Goal: Task Accomplishment & Management: Complete application form

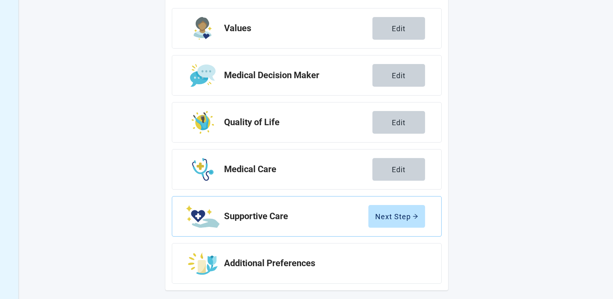
scroll to position [131, 0]
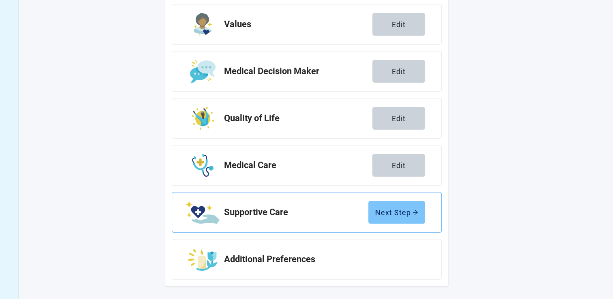
click at [391, 212] on div "Next Step" at bounding box center [396, 212] width 43 height 8
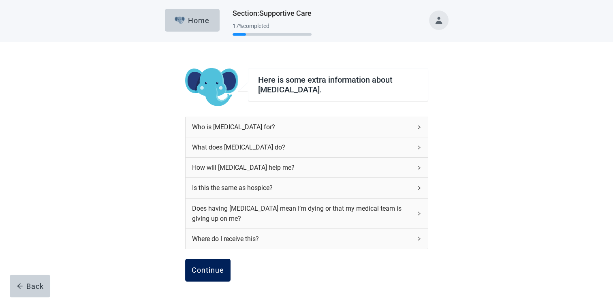
click at [210, 270] on div "Continue" at bounding box center [208, 270] width 32 height 8
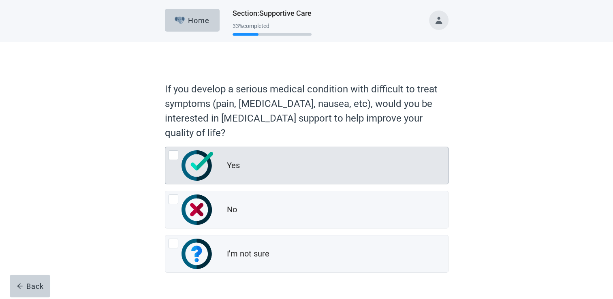
click at [172, 155] on div at bounding box center [174, 155] width 10 height 10
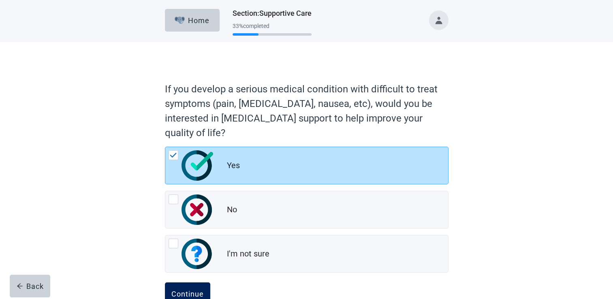
click at [187, 292] on div "Continue" at bounding box center [187, 294] width 32 height 8
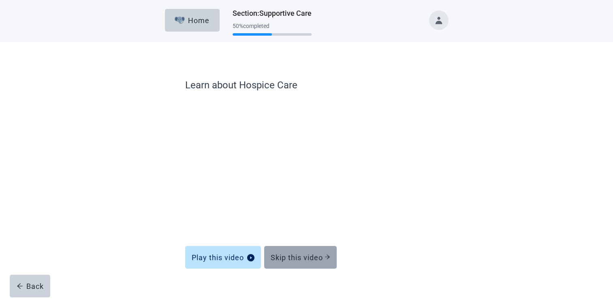
click at [295, 257] on div "Skip this video" at bounding box center [301, 257] width 60 height 8
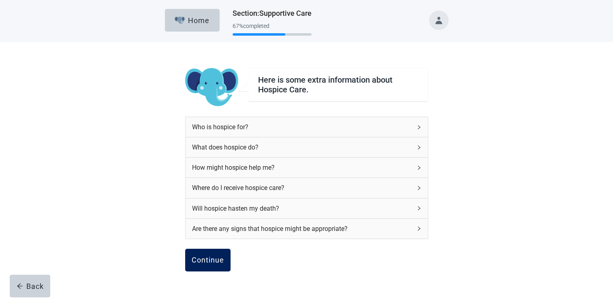
click at [206, 259] on div "Continue" at bounding box center [208, 260] width 32 height 8
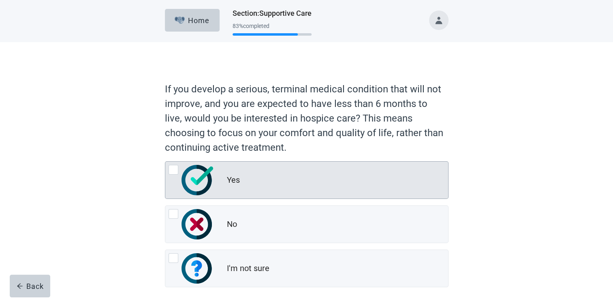
click at [171, 170] on div at bounding box center [174, 170] width 10 height 10
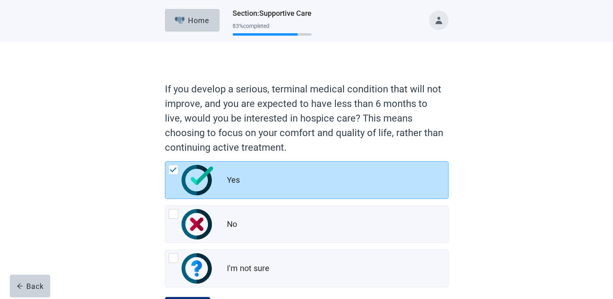
scroll to position [38, 0]
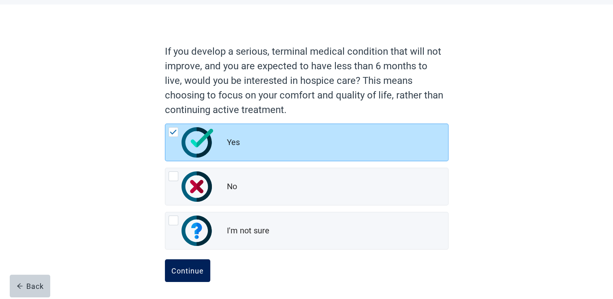
click at [180, 271] on div "Continue" at bounding box center [187, 271] width 32 height 8
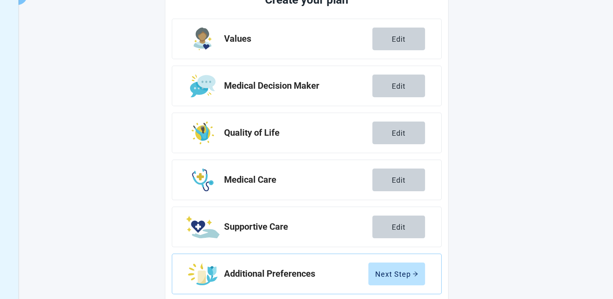
scroll to position [131, 0]
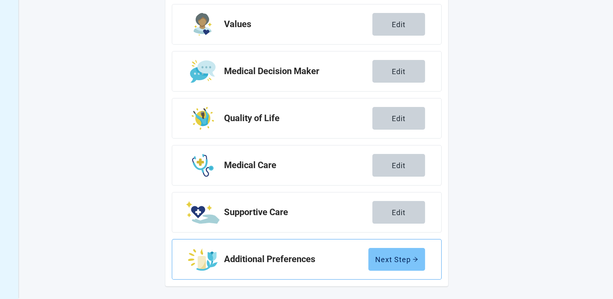
click at [398, 259] on div "Next Step" at bounding box center [396, 259] width 43 height 8
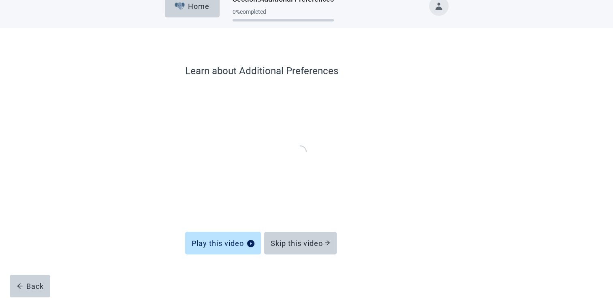
scroll to position [13, 0]
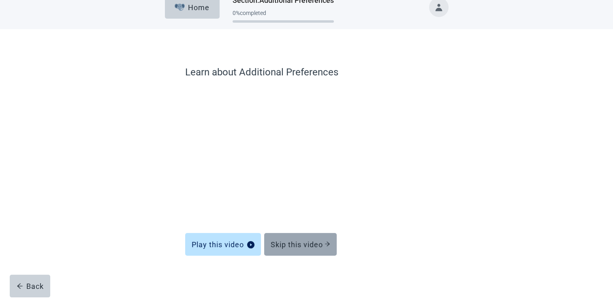
click at [296, 244] on div "Skip this video" at bounding box center [301, 244] width 60 height 8
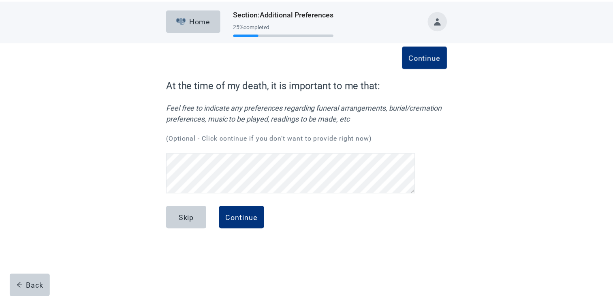
scroll to position [16, 0]
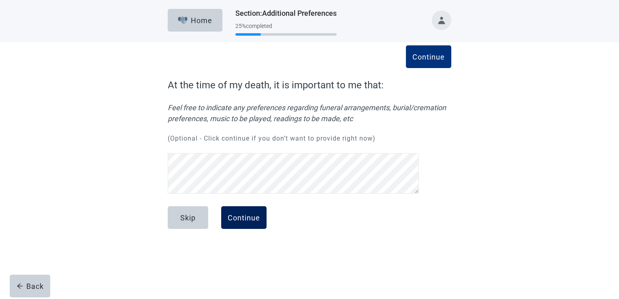
click at [248, 219] on div "Continue" at bounding box center [244, 218] width 32 height 8
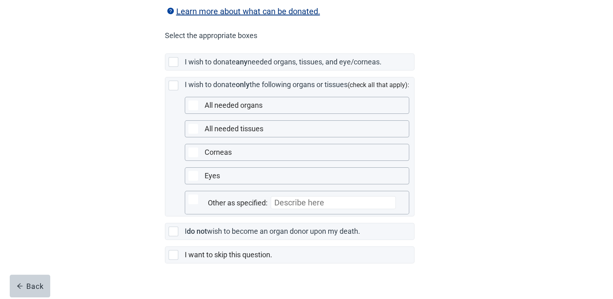
scroll to position [178, 0]
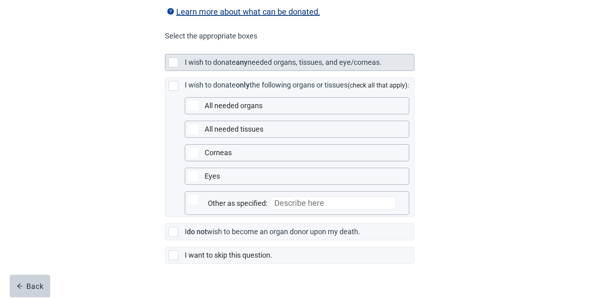
click at [170, 67] on div at bounding box center [174, 63] width 10 height 10
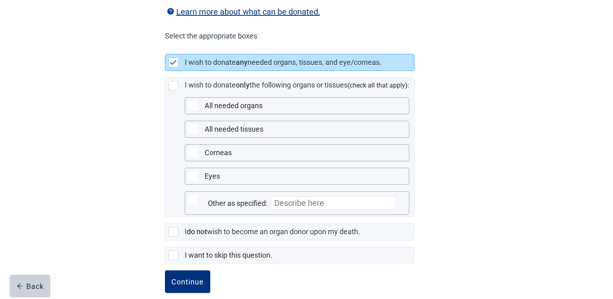
scroll to position [199, 0]
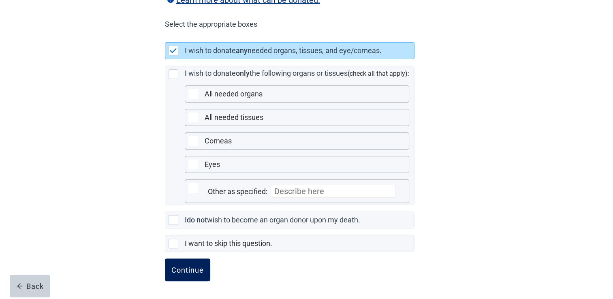
click at [190, 267] on div "Continue" at bounding box center [187, 270] width 32 height 8
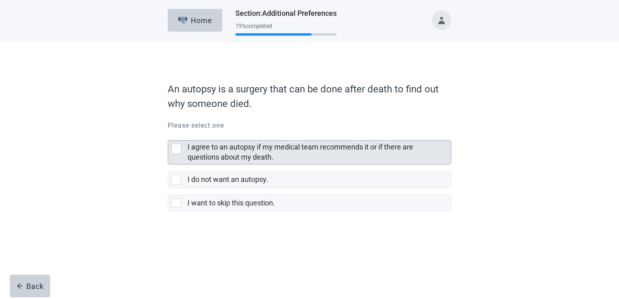
click at [174, 147] on div at bounding box center [176, 149] width 10 height 10
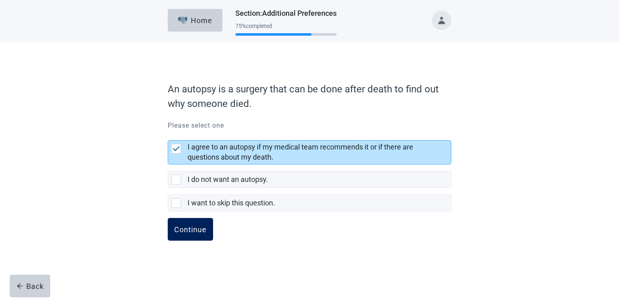
click at [185, 228] on div "Continue" at bounding box center [190, 229] width 32 height 8
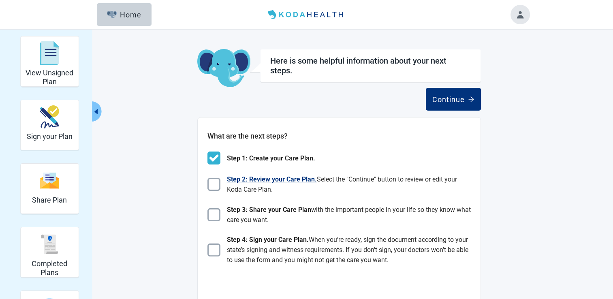
click at [216, 185] on img at bounding box center [214, 184] width 13 height 13
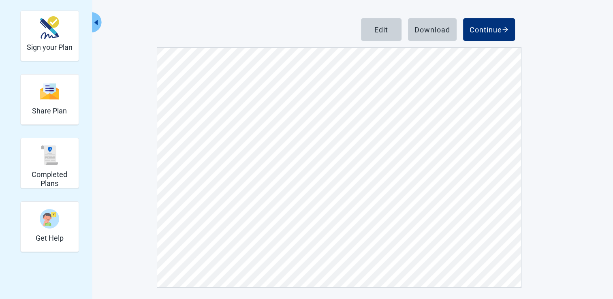
scroll to position [90, 0]
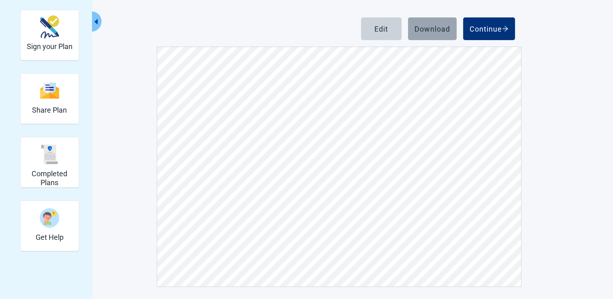
click at [426, 27] on div "Download" at bounding box center [433, 29] width 36 height 8
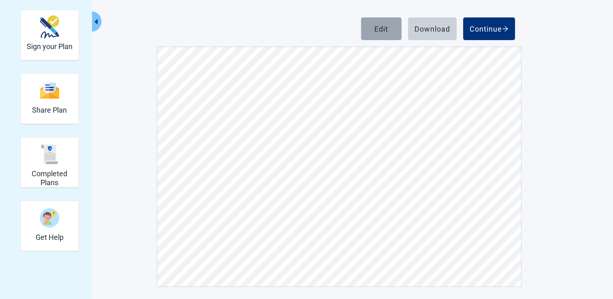
click at [381, 30] on div "Edit" at bounding box center [382, 29] width 14 height 8
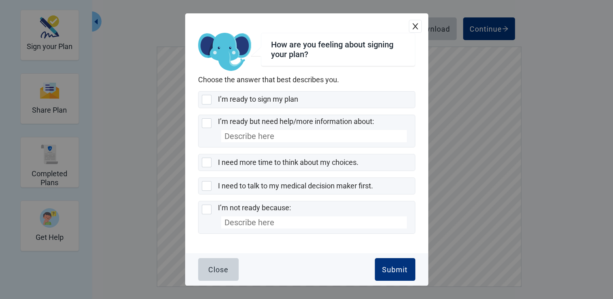
click at [217, 267] on div "Close" at bounding box center [218, 270] width 20 height 8
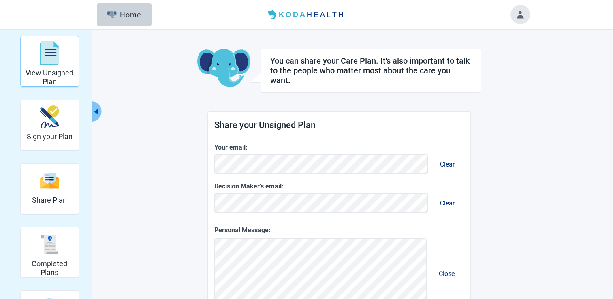
click at [53, 65] on div "View Unsigned Plan" at bounding box center [49, 53] width 51 height 30
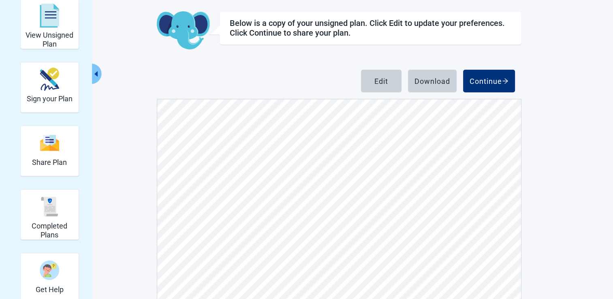
scroll to position [37, 0]
click at [381, 80] on div "Edit" at bounding box center [382, 81] width 14 height 8
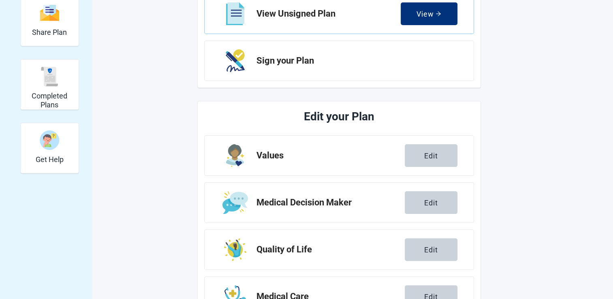
scroll to position [216, 0]
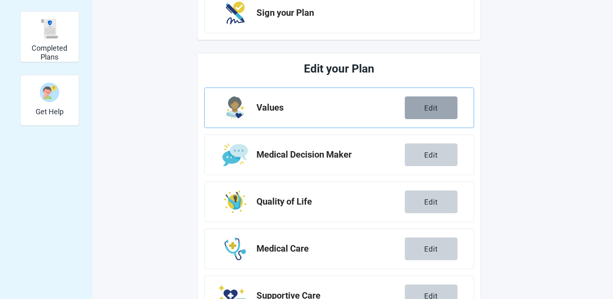
click at [432, 106] on div "Edit" at bounding box center [431, 108] width 14 height 8
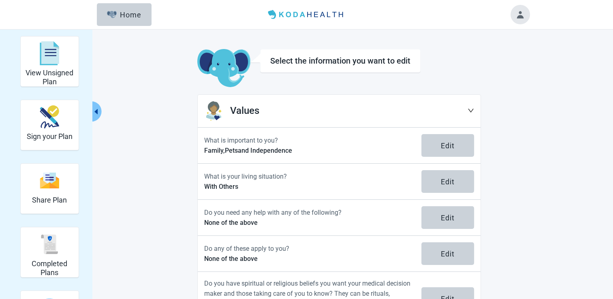
click at [471, 109] on icon "down" at bounding box center [471, 110] width 6 height 6
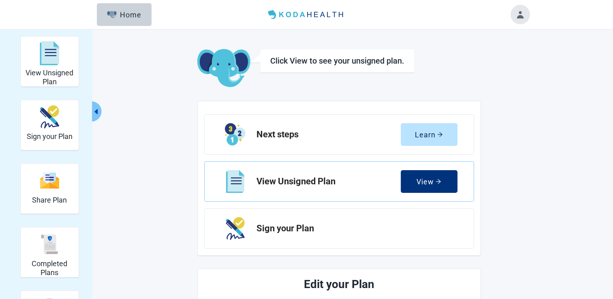
scroll to position [216, 0]
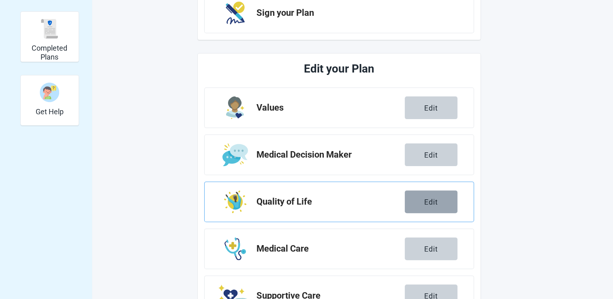
click at [428, 199] on div "Edit" at bounding box center [431, 202] width 14 height 8
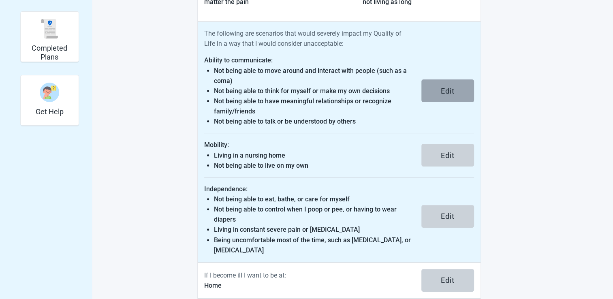
click at [446, 87] on div "Edit" at bounding box center [448, 91] width 14 height 8
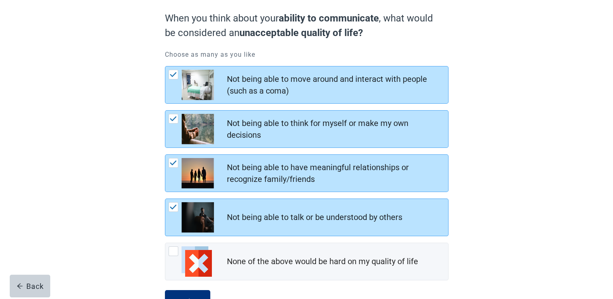
scroll to position [101, 0]
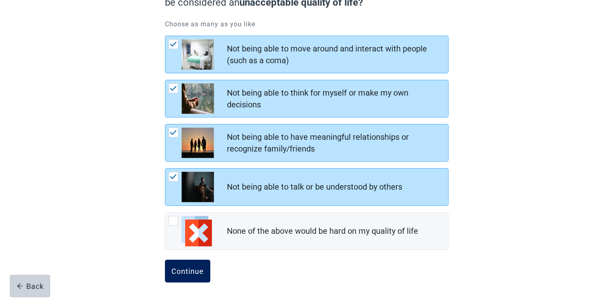
click at [178, 270] on div "Continue" at bounding box center [187, 271] width 32 height 8
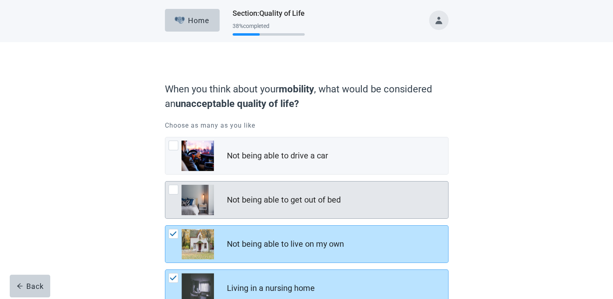
drag, startPoint x: 171, startPoint y: 185, endPoint x: 178, endPoint y: 186, distance: 7.1
click at [171, 185] on div at bounding box center [174, 190] width 10 height 10
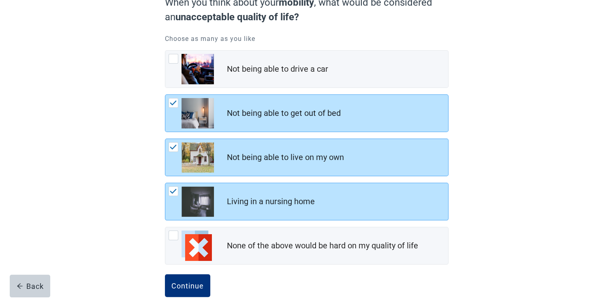
scroll to position [101, 0]
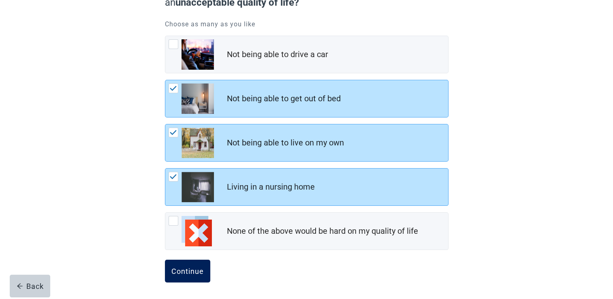
click at [187, 272] on div "Continue" at bounding box center [187, 271] width 32 height 8
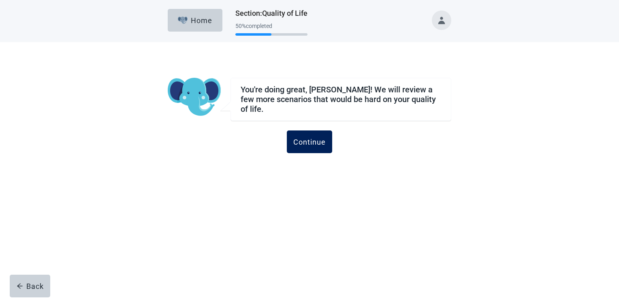
click at [308, 139] on div "Continue" at bounding box center [310, 142] width 32 height 8
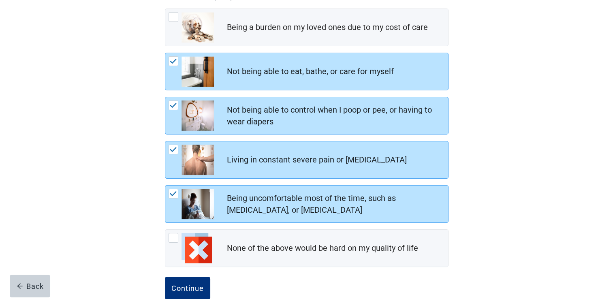
scroll to position [146, 0]
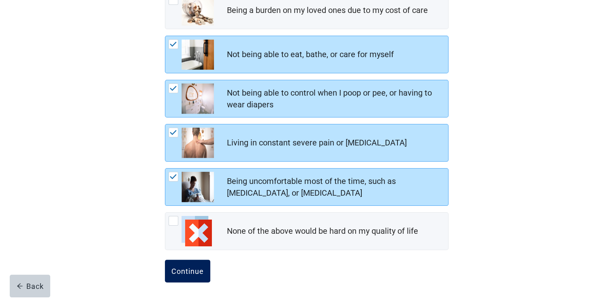
click at [184, 270] on div "Continue" at bounding box center [187, 271] width 32 height 8
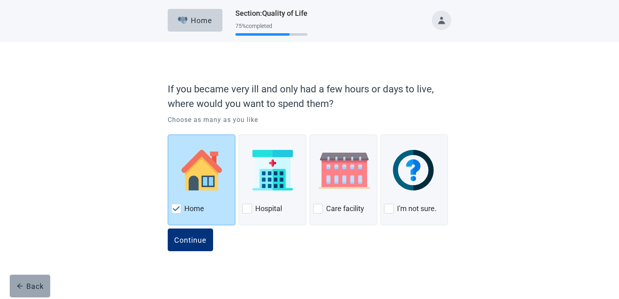
click at [25, 288] on div "Back" at bounding box center [30, 286] width 27 height 8
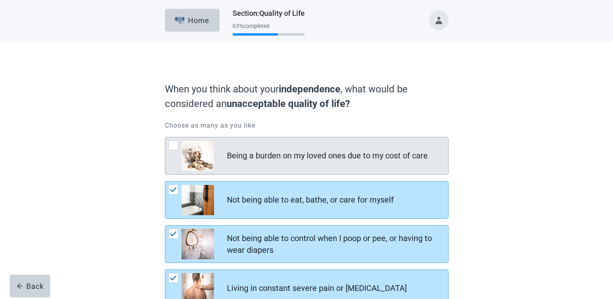
click at [172, 145] on div at bounding box center [174, 146] width 10 height 10
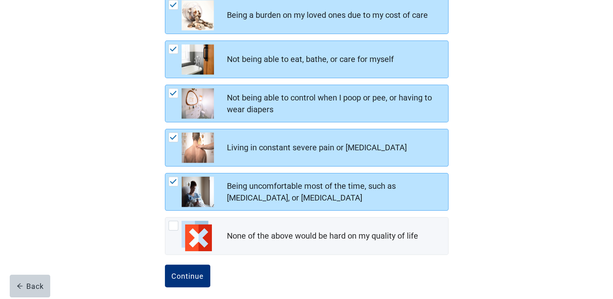
scroll to position [146, 0]
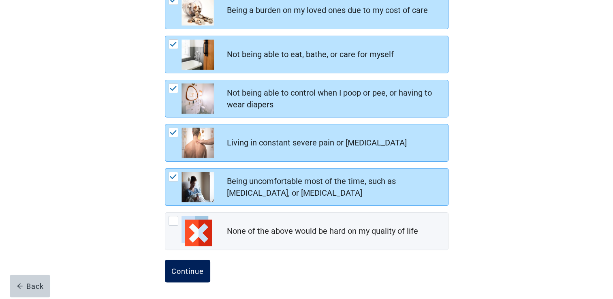
click at [185, 271] on div "Continue" at bounding box center [187, 271] width 32 height 8
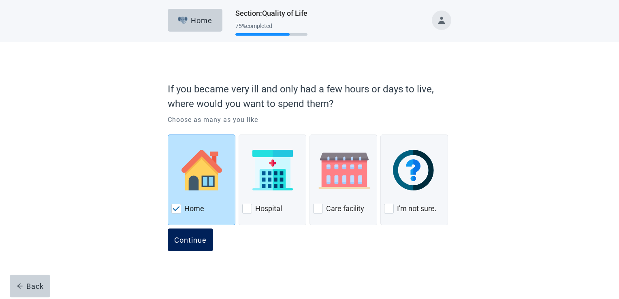
click at [188, 240] on div "Continue" at bounding box center [190, 240] width 32 height 8
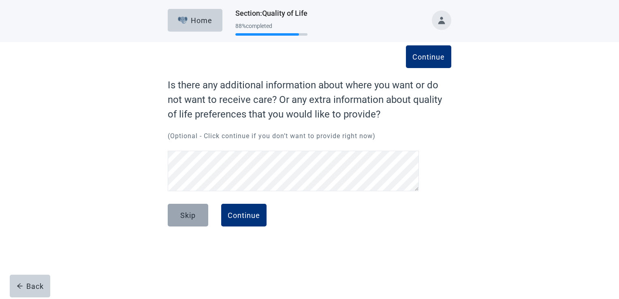
drag, startPoint x: 184, startPoint y: 216, endPoint x: 186, endPoint y: 210, distance: 7.1
click at [184, 216] on div "Skip" at bounding box center [187, 215] width 15 height 8
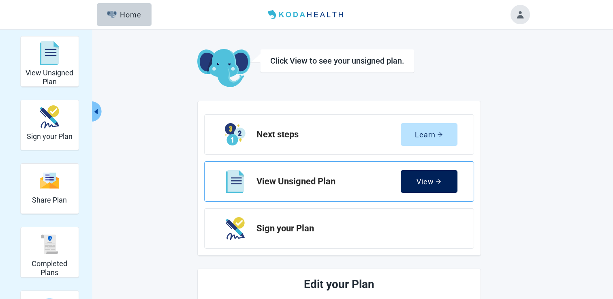
click at [431, 179] on div "View" at bounding box center [429, 182] width 25 height 8
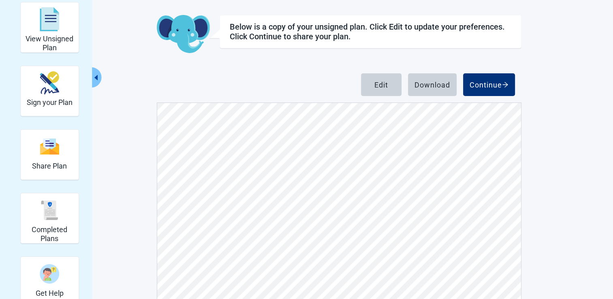
scroll to position [28, 0]
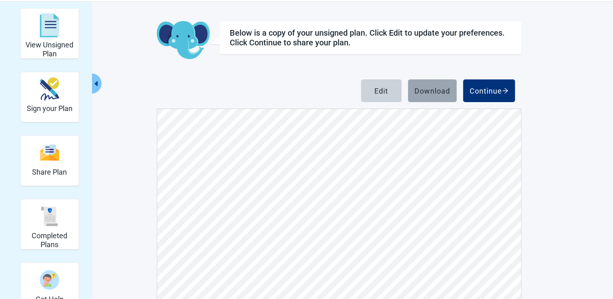
click at [432, 90] on div "Download" at bounding box center [433, 91] width 36 height 8
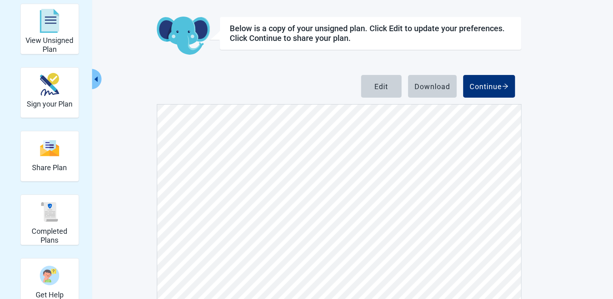
scroll to position [0, 0]
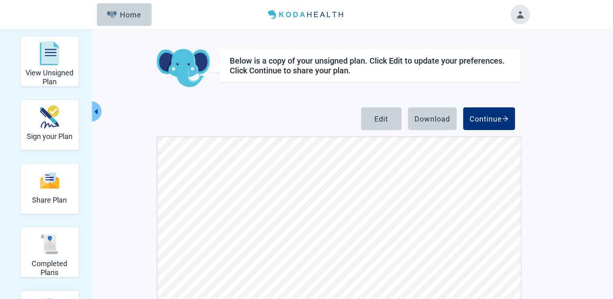
click at [519, 14] on button "Toggle account menu" at bounding box center [520, 14] width 19 height 19
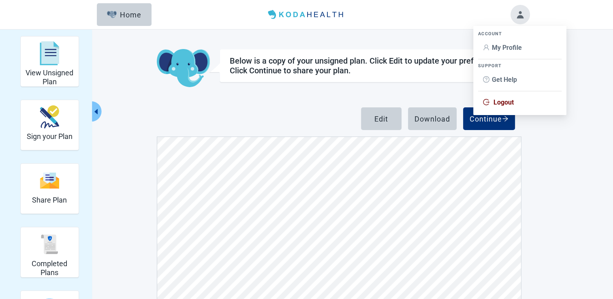
click at [498, 101] on span "Logout" at bounding box center [504, 103] width 20 height 8
